Goal: Task Accomplishment & Management: Manage account settings

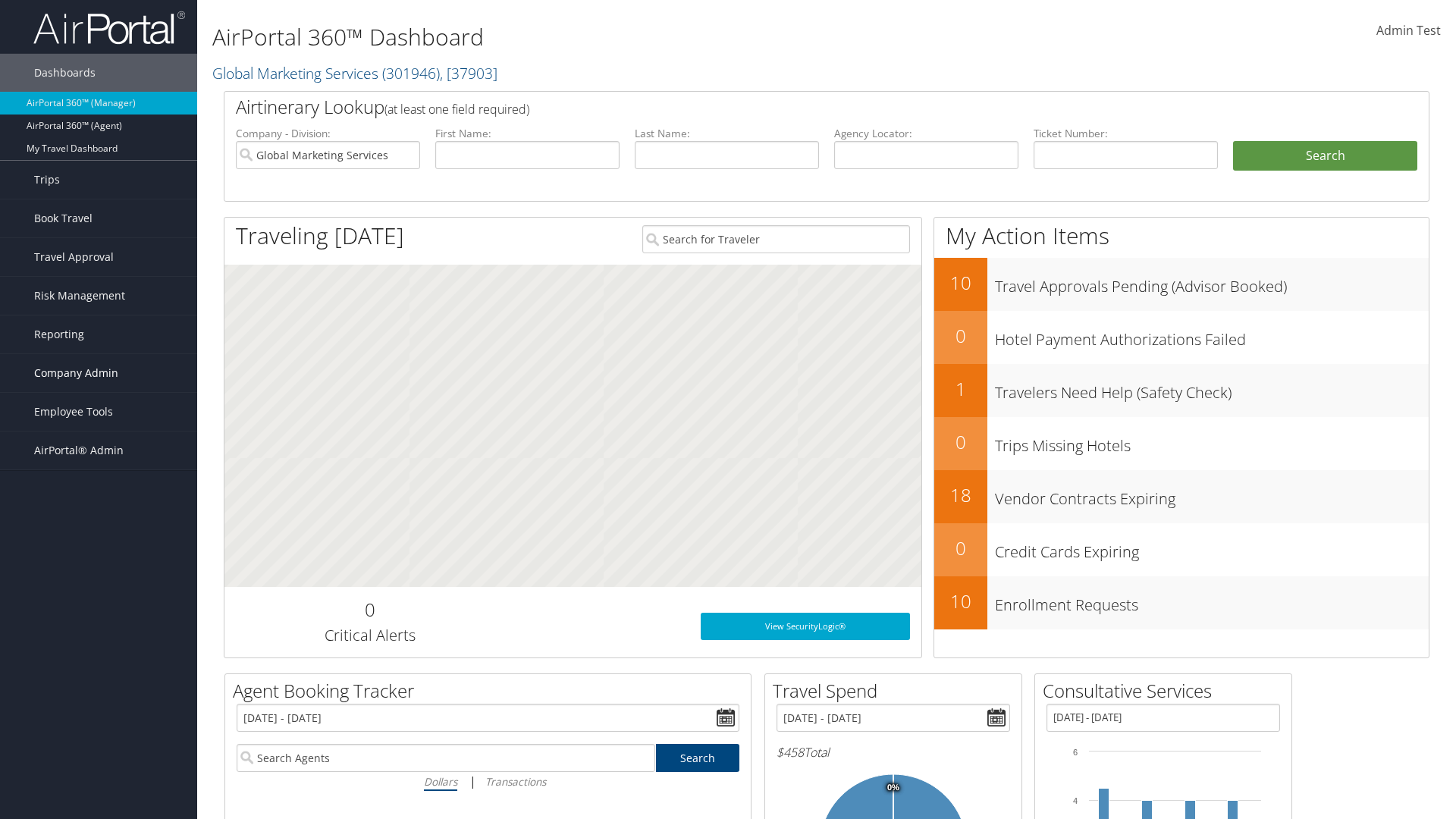
click at [98, 373] on span "Company Admin" at bounding box center [77, 372] width 84 height 38
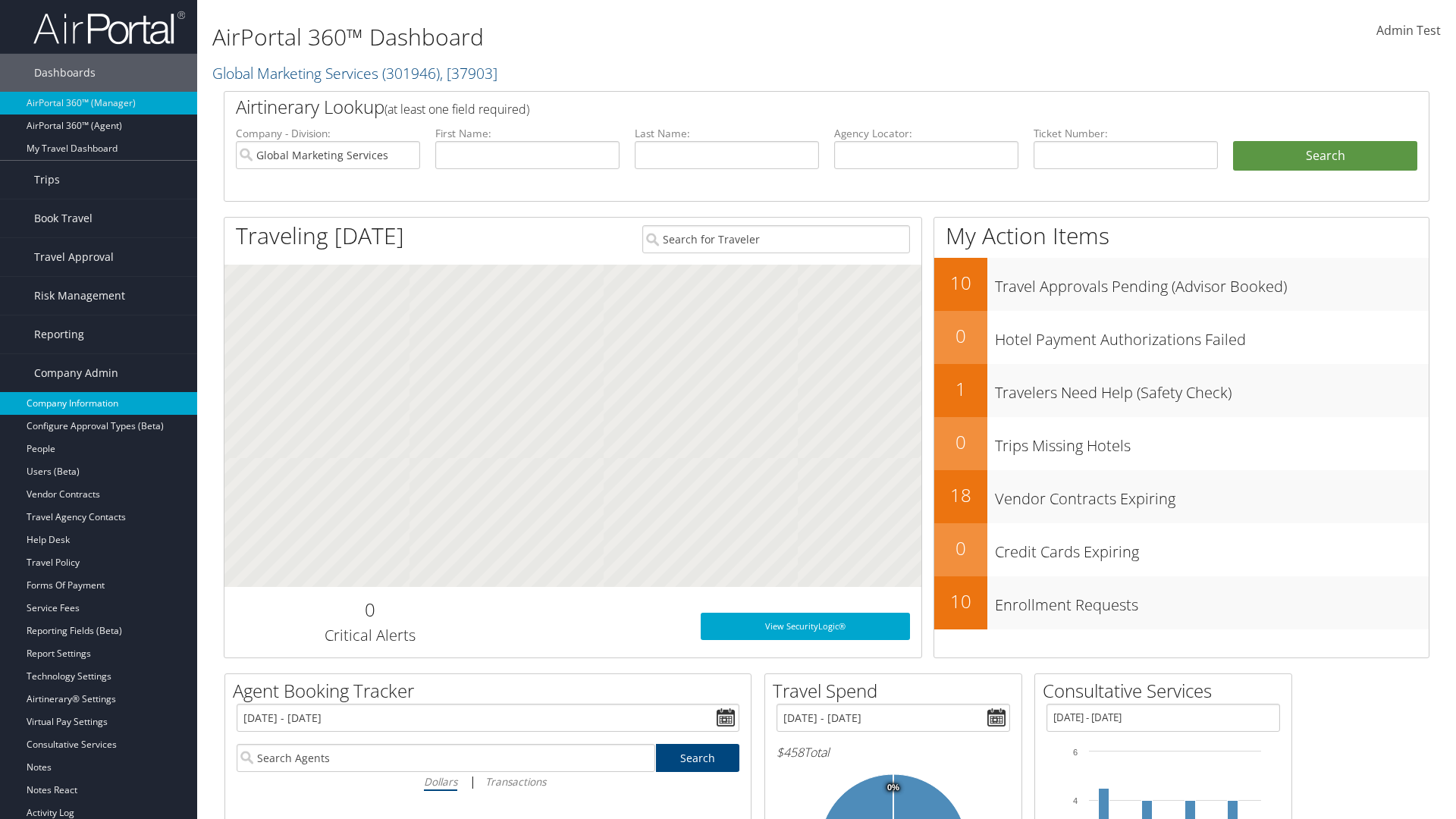
click at [98, 404] on link "Company Information" at bounding box center [98, 403] width 197 height 23
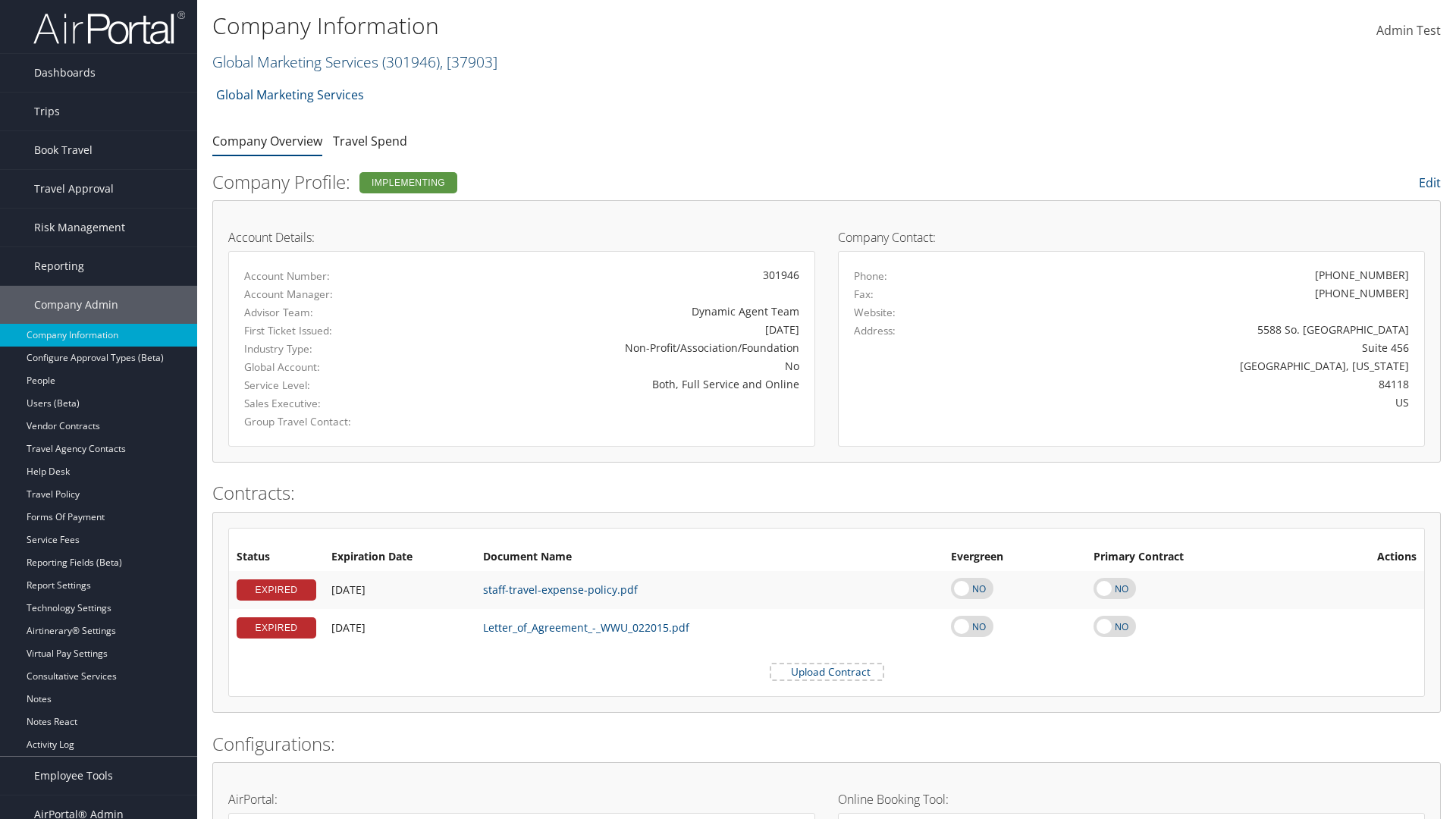
click at [294, 62] on link "Global Marketing Services ( 301946 ) , [ 37903 ]" at bounding box center [355, 61] width 285 height 21
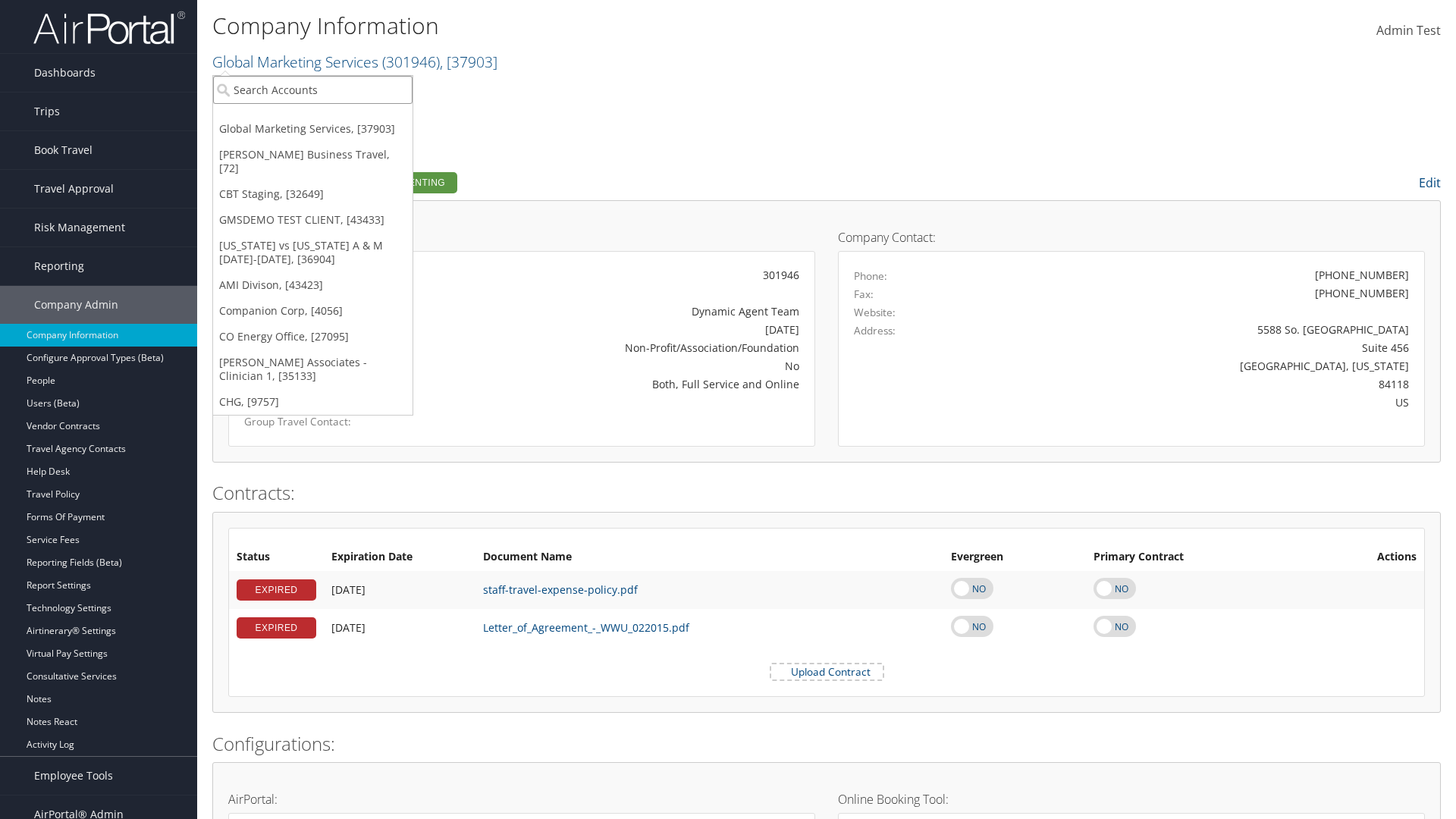
click at [312, 89] on input "search" at bounding box center [312, 89] width 199 height 28
type input "CBTSTG"
click at [312, 118] on div "CBT Staging (CBTSTG), [32649]" at bounding box center [312, 118] width 216 height 14
